Goal: Task Accomplishment & Management: Manage account settings

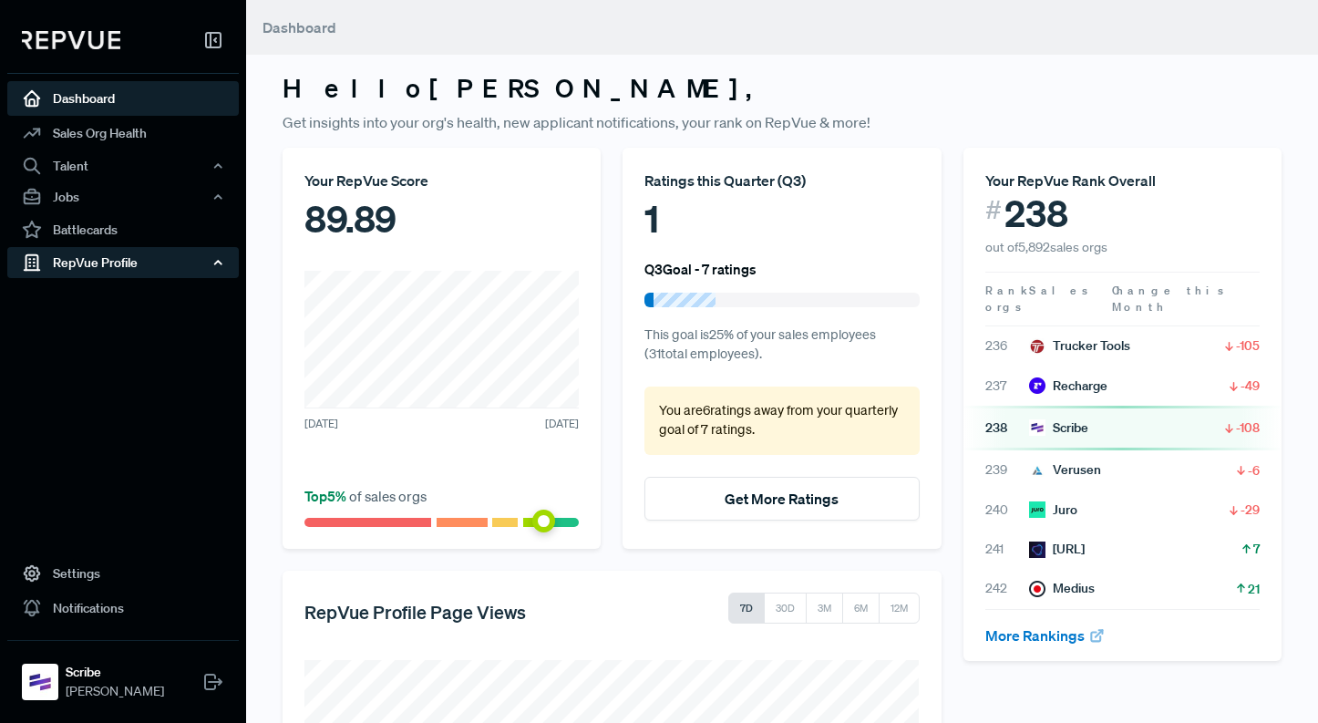
click at [107, 269] on div "RepVue Profile" at bounding box center [123, 262] width 232 height 31
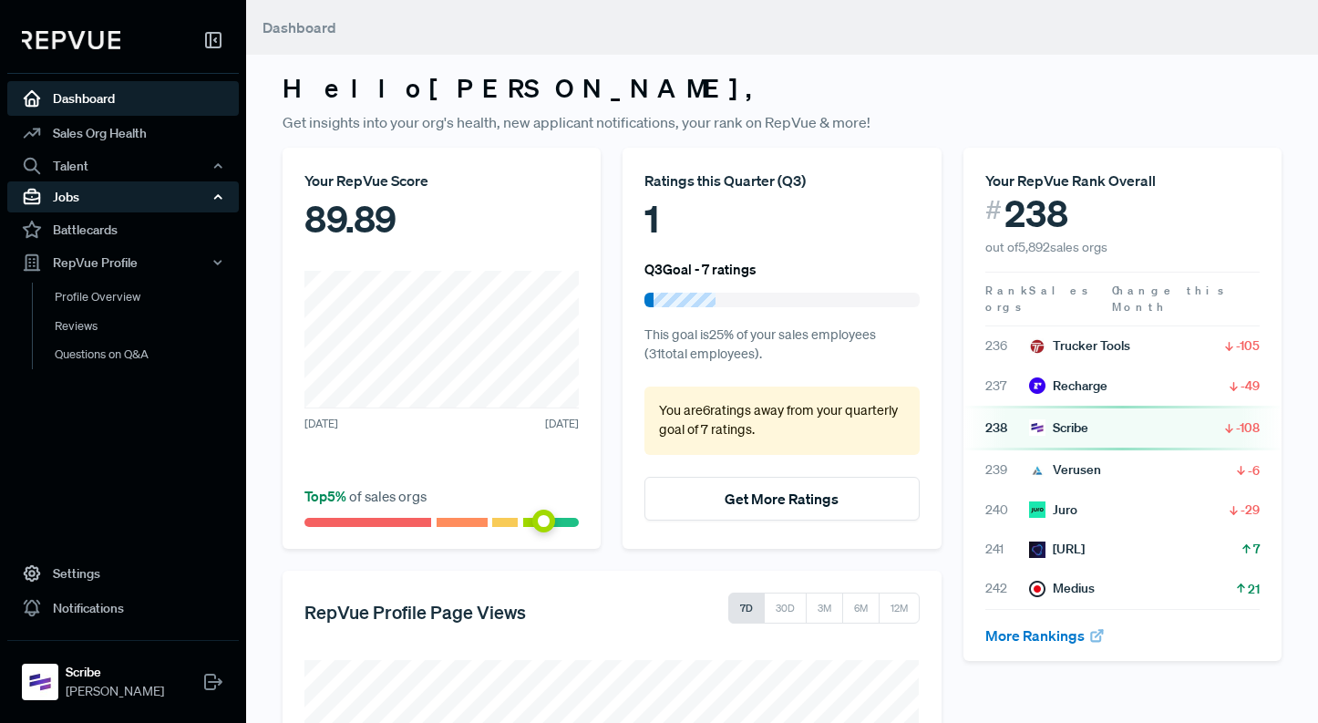
click at [108, 200] on div "Jobs" at bounding box center [123, 196] width 232 height 31
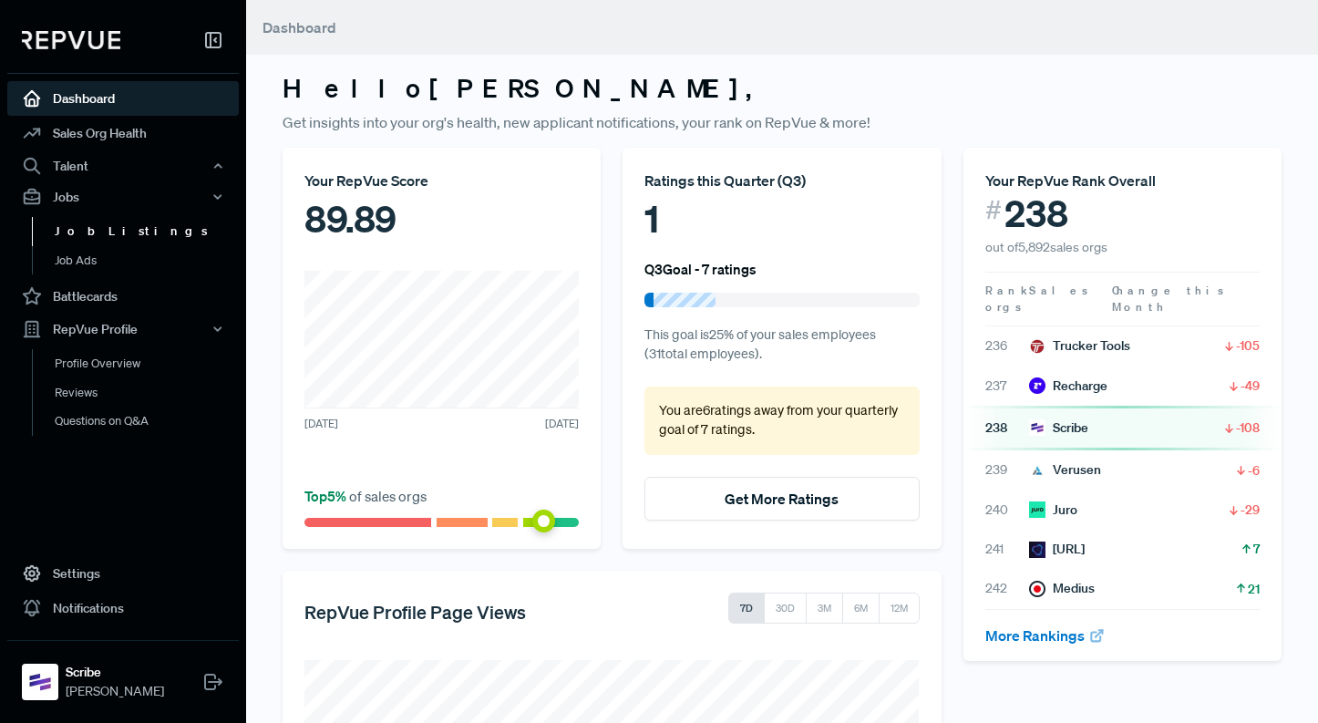
click at [111, 229] on link "Job Listings" at bounding box center [148, 231] width 232 height 29
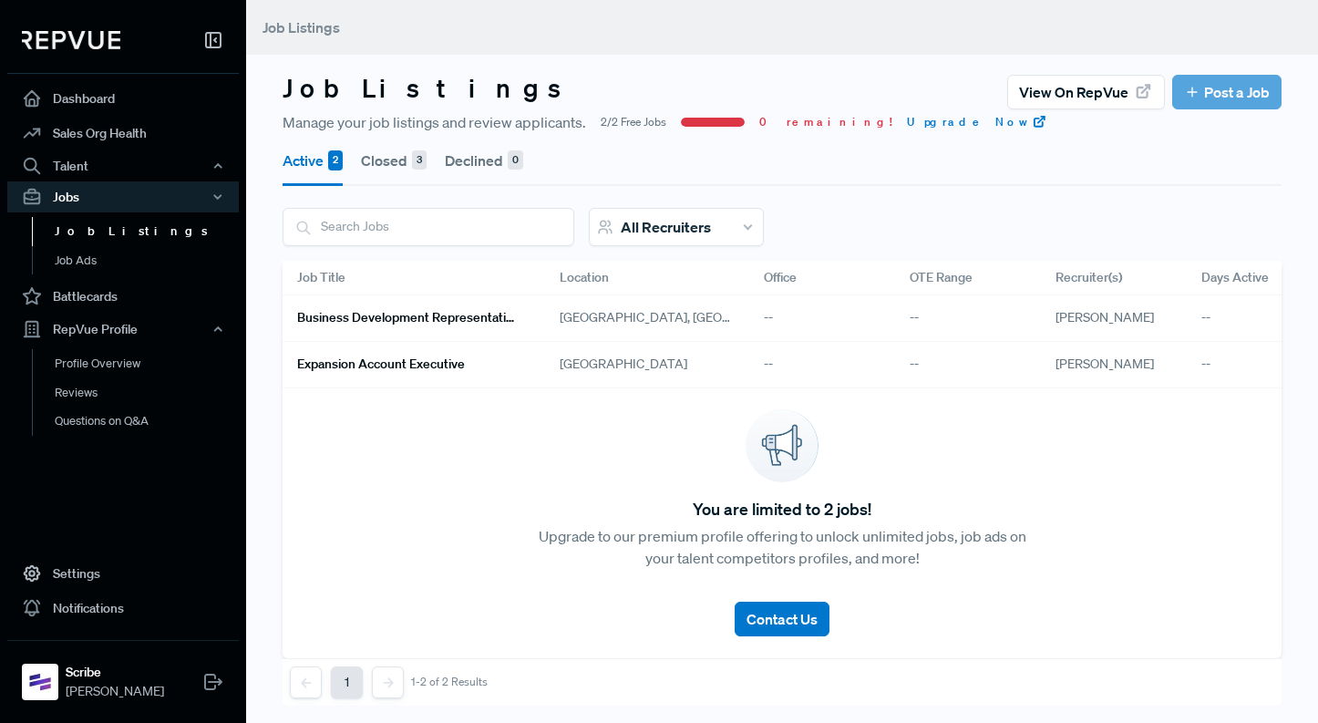
click at [1212, 92] on article "View on RepVue Post a Job" at bounding box center [1145, 92] width 274 height 35
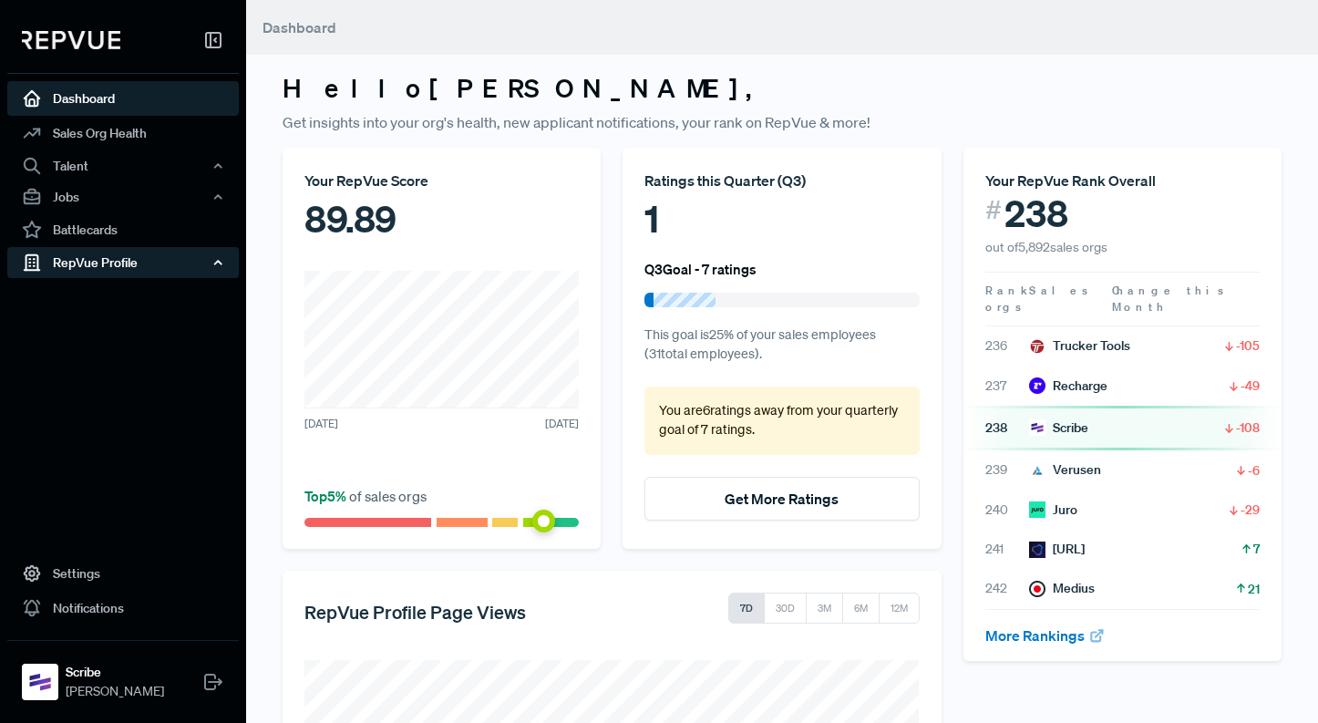
click at [129, 264] on div "RepVue Profile" at bounding box center [123, 262] width 232 height 31
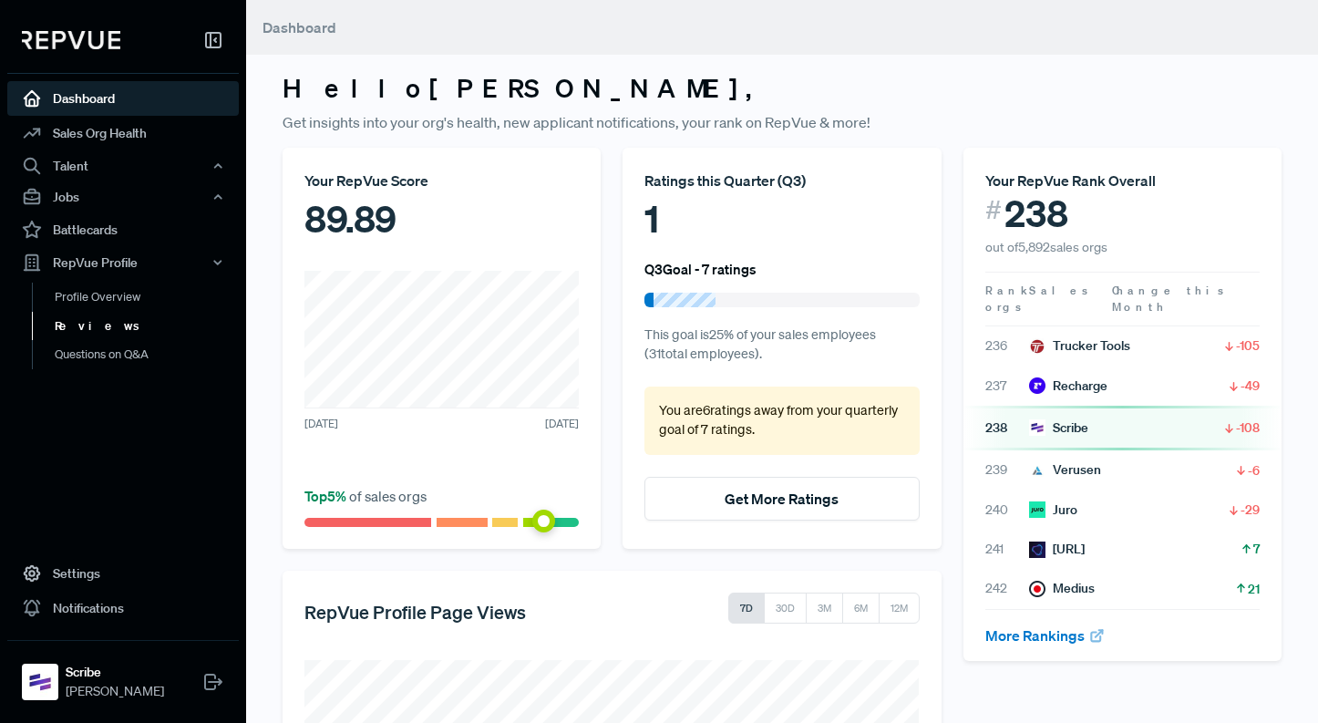
click at [109, 336] on link "Reviews" at bounding box center [148, 326] width 232 height 29
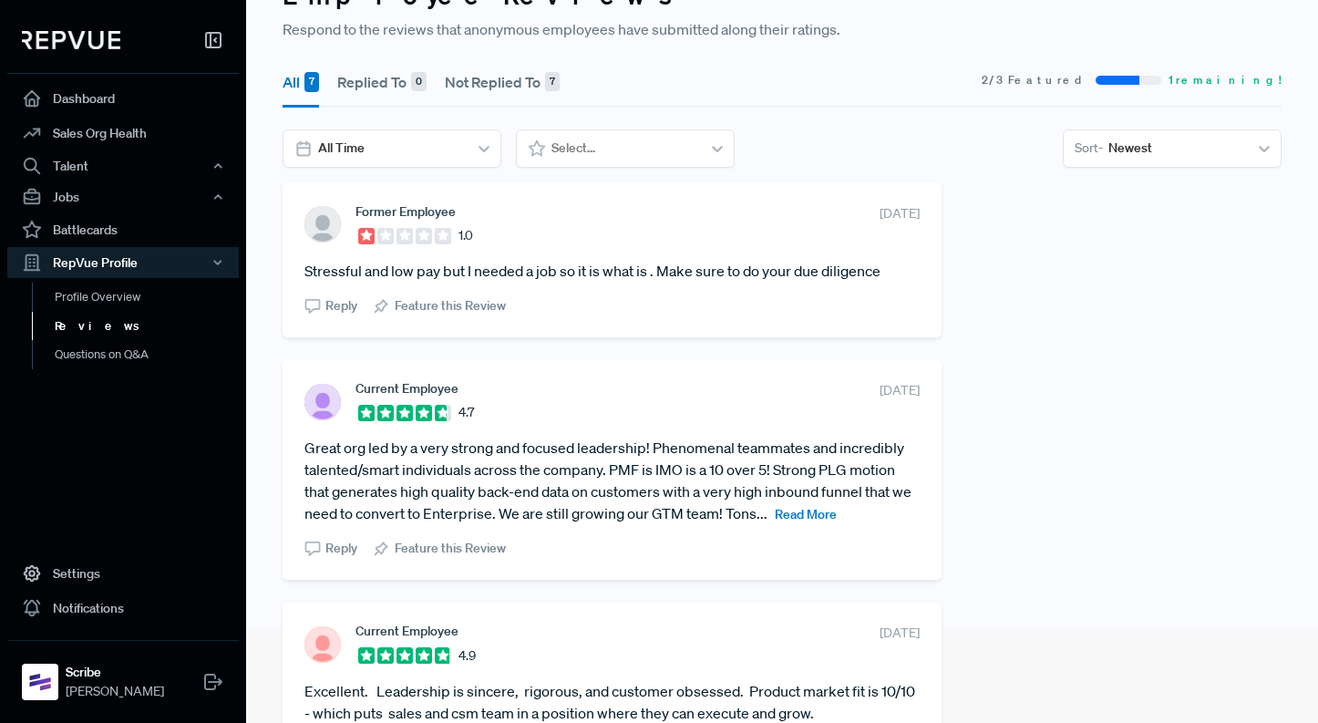
scroll to position [188, 0]
